Goal: Find specific page/section: Find specific page/section

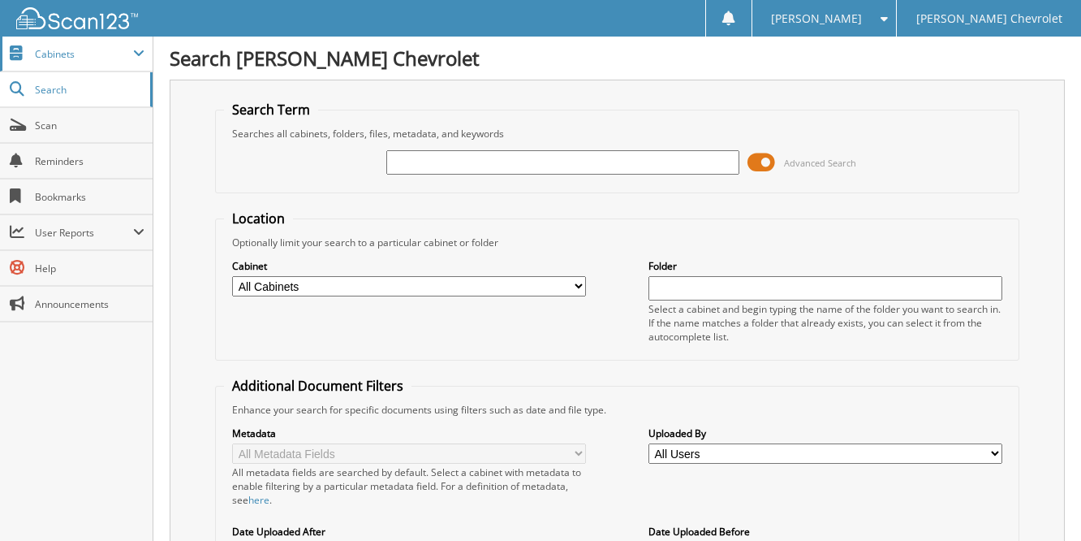
click at [50, 62] on span "Cabinets" at bounding box center [76, 54] width 153 height 35
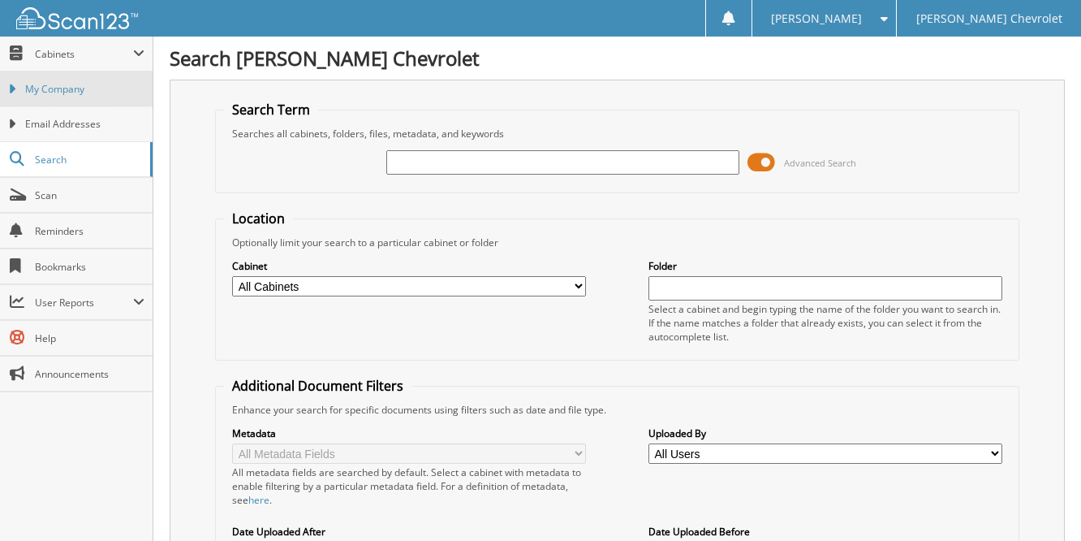
click at [57, 88] on span "My Company" at bounding box center [84, 89] width 119 height 15
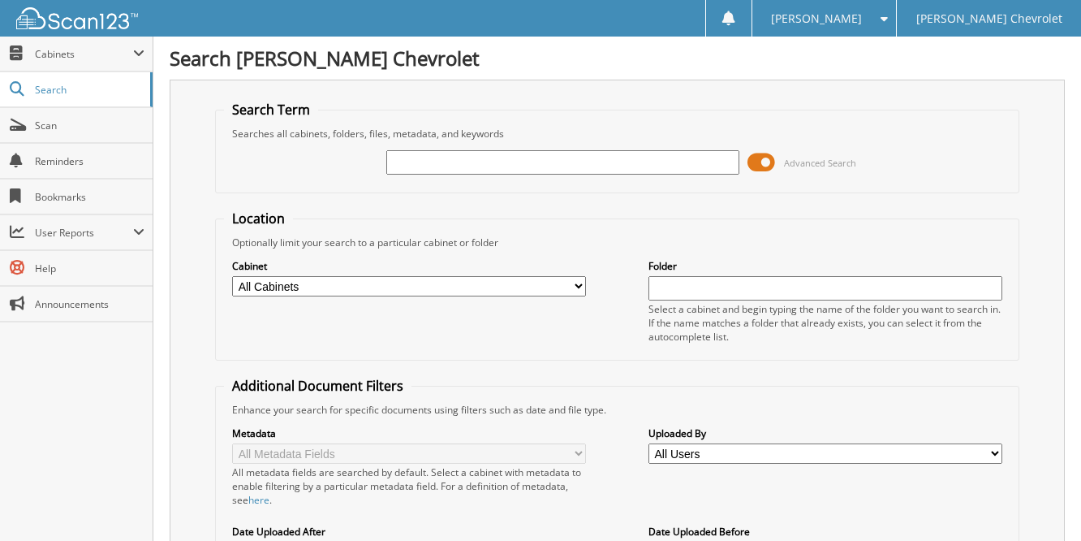
click at [545, 170] on input "text" at bounding box center [563, 162] width 354 height 24
type input "351108"
click at [477, 160] on input "351108" at bounding box center [563, 162] width 354 height 24
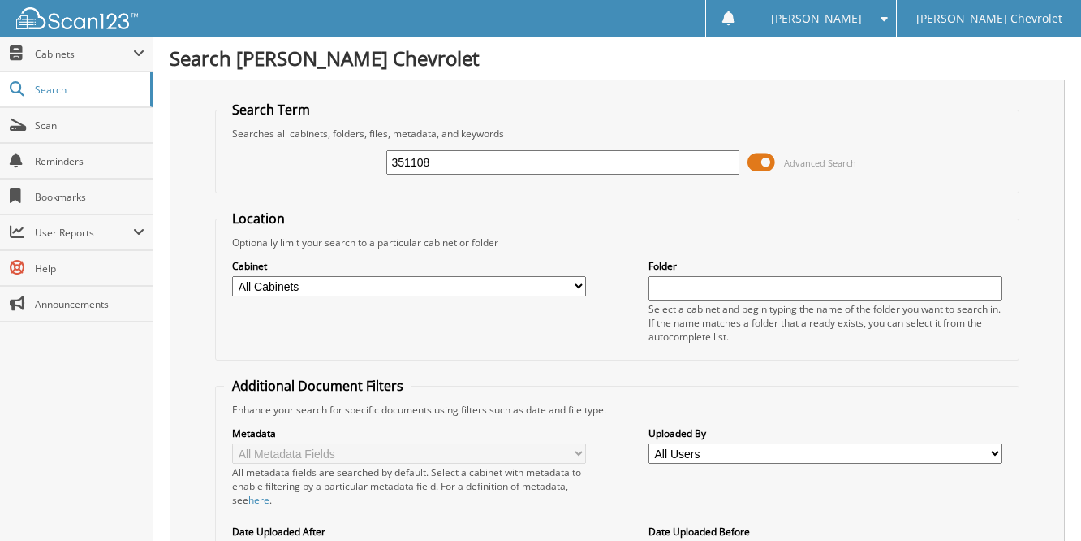
click at [401, 273] on div "Cabinet All Cabinets JUPITER PB CHEVY SERVICE RO TRI COUNTY SERVICE RO NEEDS FI…" at bounding box center [409, 277] width 354 height 41
click at [390, 287] on select "All Cabinets JUPITER PB CHEVY SERVICE RO TRI COUNTY SERVICE RO NEEDS FILING" at bounding box center [409, 286] width 354 height 20
click at [232, 276] on select "All Cabinets JUPITER PB CHEVY SERVICE RO TRI COUNTY SERVICE RO NEEDS FILING" at bounding box center [409, 286] width 354 height 20
click at [363, 288] on select "All Cabinets JUPITER PB CHEVY SERVICE RO TRI COUNTY SERVICE RO NEEDS FILING" at bounding box center [409, 286] width 354 height 20
select select "28000"
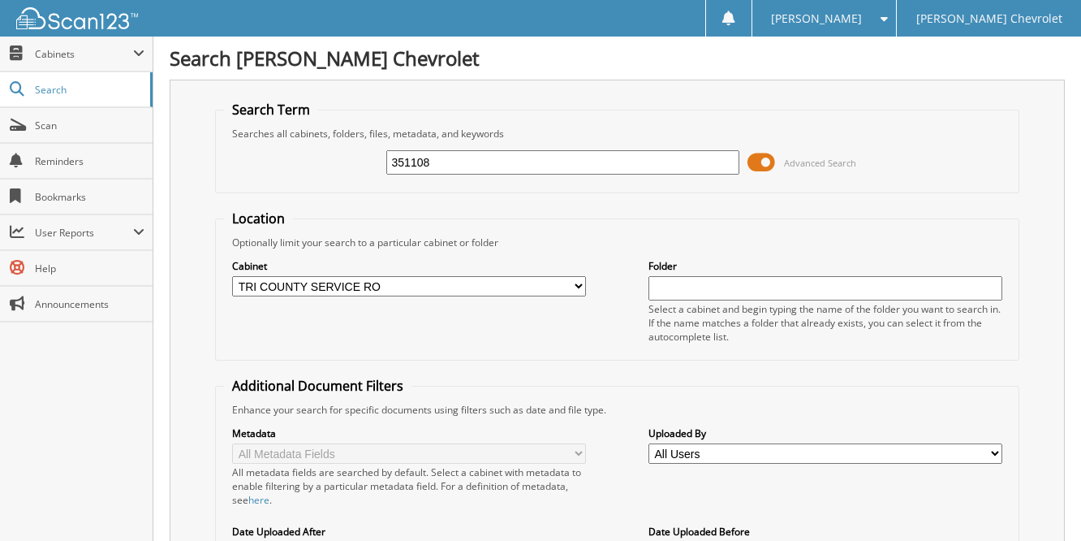
click at [232, 276] on select "All Cabinets JUPITER PB CHEVY SERVICE RO TRI COUNTY SERVICE RO NEEDS FILING" at bounding box center [409, 286] width 354 height 20
click at [580, 151] on input "351108" at bounding box center [563, 162] width 354 height 24
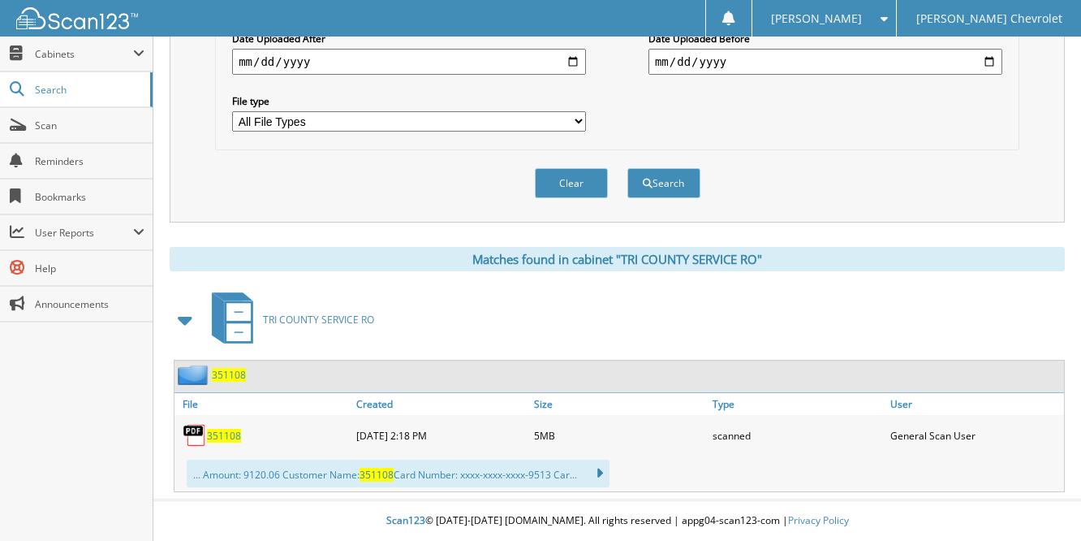
scroll to position [493, 0]
click at [217, 437] on span "351108" at bounding box center [224, 436] width 34 height 14
